Goal: Task Accomplishment & Management: Manage account settings

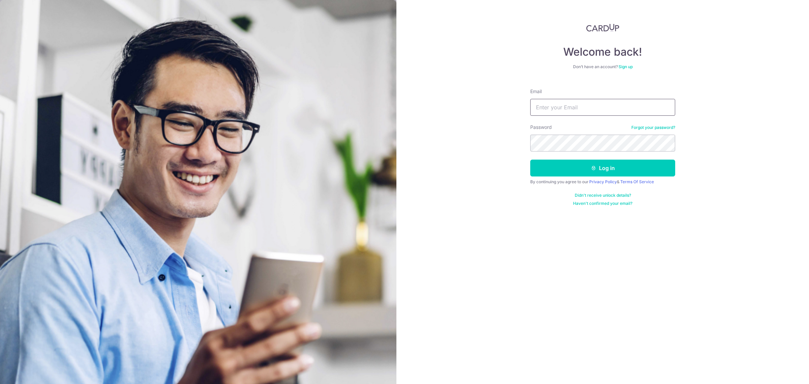
click at [641, 103] on input "Email" at bounding box center [602, 107] width 145 height 17
click at [607, 108] on input "Email" at bounding box center [602, 107] width 145 height 17
click at [643, 99] on input "Email" at bounding box center [602, 107] width 145 height 17
drag, startPoint x: 0, startPoint y: 0, endPoint x: 668, endPoint y: 108, distance: 676.8
click at [668, 108] on span "4" at bounding box center [669, 111] width 5 height 6
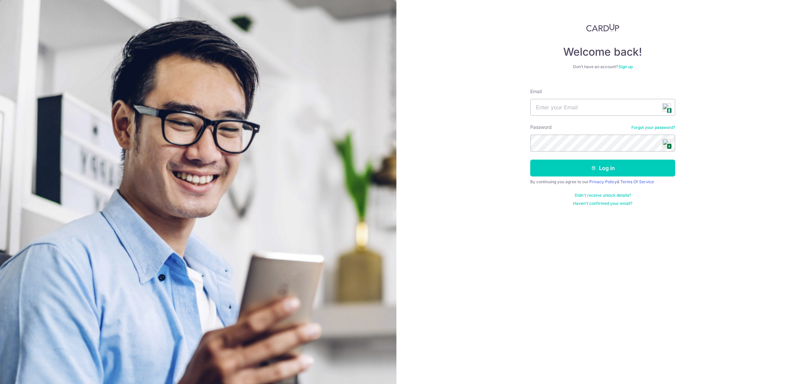
click at [668, 108] on span "4" at bounding box center [669, 111] width 5 height 6
type input "[PERSON_NAME][EMAIL_ADDRESS][DOMAIN_NAME]"
drag, startPoint x: 633, startPoint y: 168, endPoint x: 649, endPoint y: 163, distance: 16.4
click at [633, 168] on button "Log in" at bounding box center [602, 167] width 145 height 17
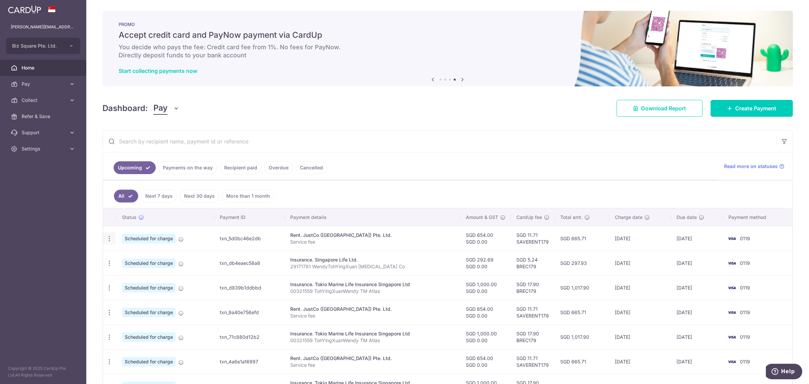
click at [109, 239] on icon "button" at bounding box center [109, 238] width 7 height 7
click at [143, 259] on span "Update payment" at bounding box center [145, 257] width 46 height 8
radio input "true"
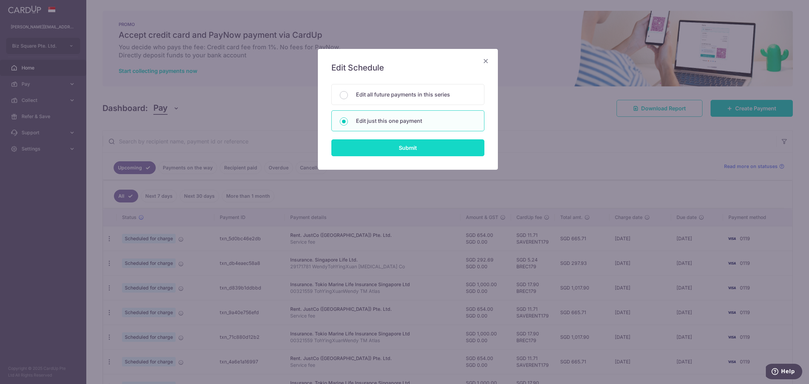
click at [428, 150] on input "Submit" at bounding box center [407, 147] width 153 height 17
radio input "true"
type input "654.00"
type input "0.00"
type input "[DATE]"
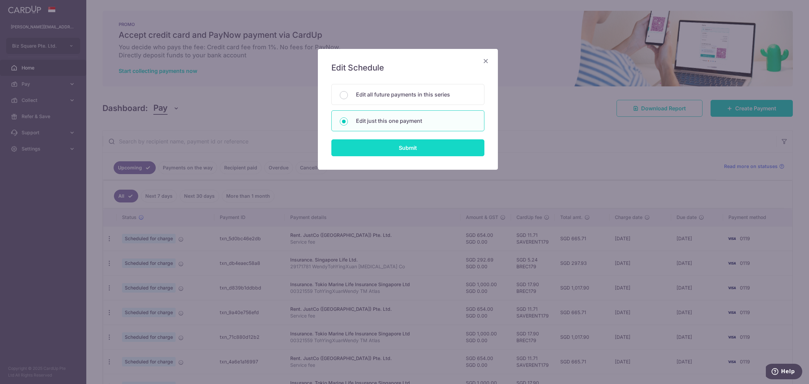
type input "Service fee"
type input "JustCo rent"
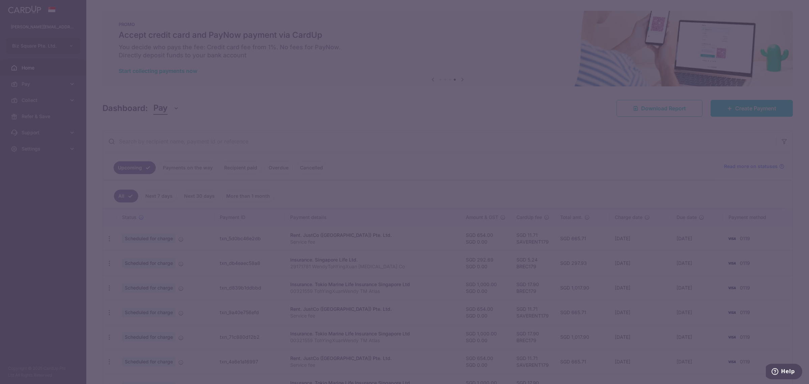
type input "SAVERENT179"
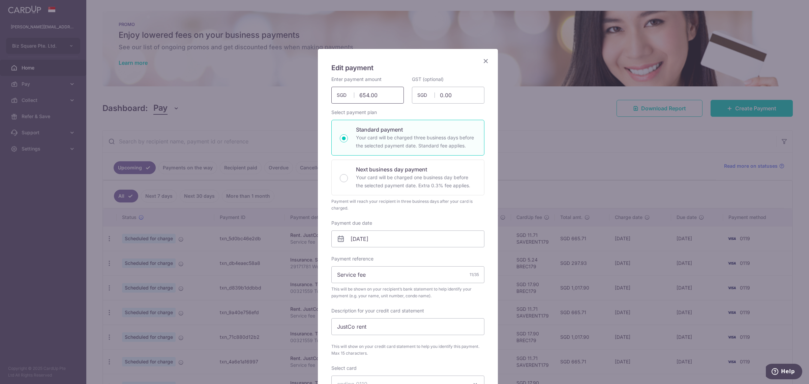
drag, startPoint x: 381, startPoint y: 93, endPoint x: 336, endPoint y: 97, distance: 45.3
click at [336, 97] on div "654.00 654.00 SGD" at bounding box center [367, 95] width 72 height 17
type input "894.78"
click at [426, 61] on div "Edit payment By clicking apply, you will make changes to all payments to JustCo…" at bounding box center [408, 302] width 180 height 506
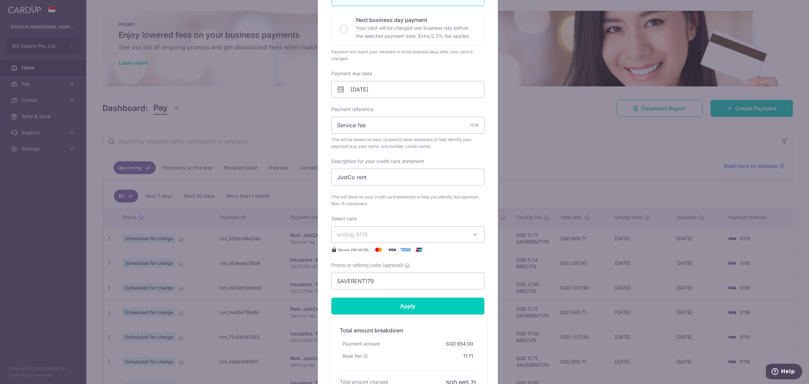
scroll to position [169, 0]
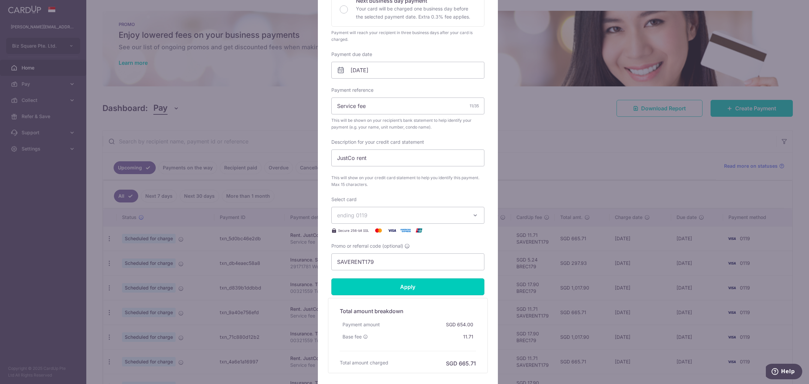
drag, startPoint x: 430, startPoint y: 286, endPoint x: 433, endPoint y: 284, distance: 3.9
click at [430, 286] on input "Apply" at bounding box center [407, 286] width 153 height 17
type input "Successfully Applied"
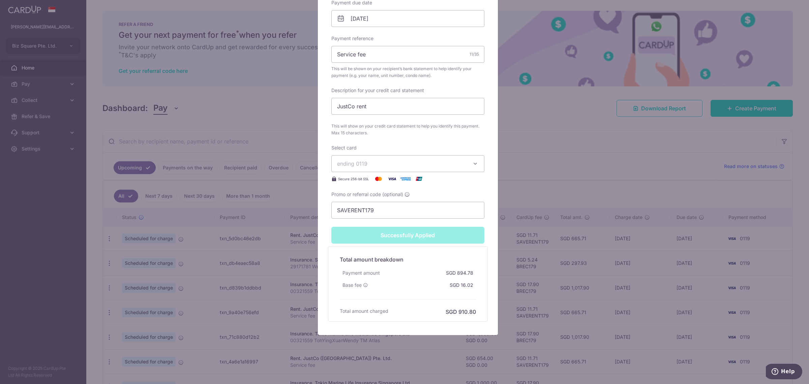
scroll to position [0, 0]
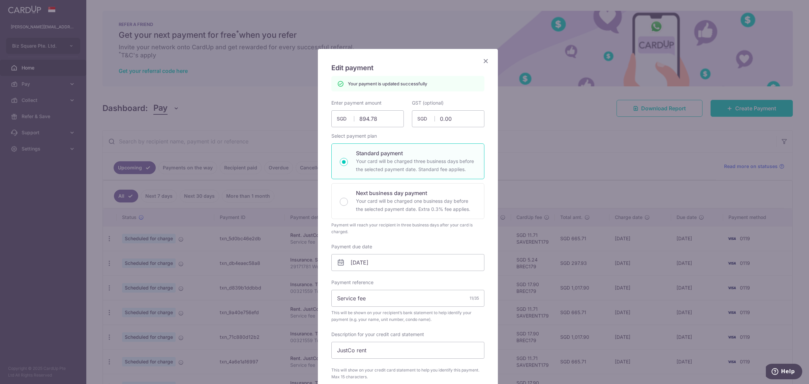
click at [538, 159] on div "Edit payment By clicking apply, you will make changes to all payments to JustCo…" at bounding box center [404, 192] width 809 height 384
